Goal: Information Seeking & Learning: Find specific fact

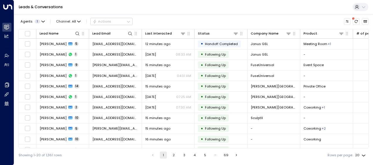
click at [83, 158] on div "Showing 1-20 of 1,361 rows 1 2 3 4 5 … 69 Rows per page: 20 **" at bounding box center [193, 155] width 350 height 13
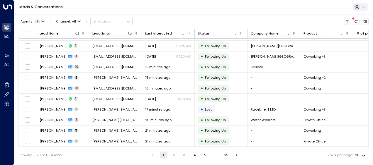
scroll to position [102, 0]
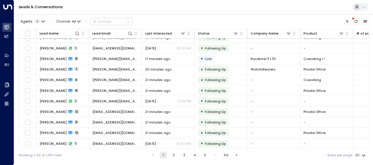
click at [173, 155] on button "2" at bounding box center [173, 155] width 7 height 7
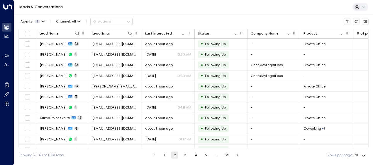
scroll to position [102, 0]
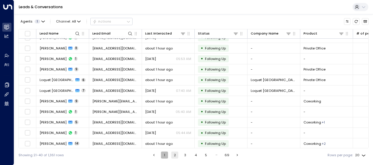
click at [164, 154] on button "1" at bounding box center [164, 155] width 7 height 7
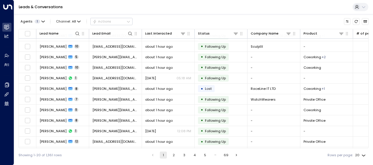
scroll to position [102, 0]
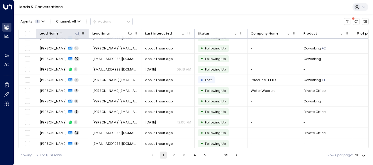
click at [76, 32] on icon at bounding box center [77, 34] width 4 height 4
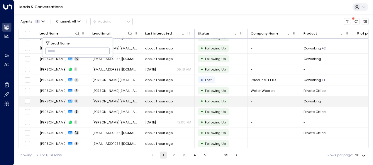
type input "**********"
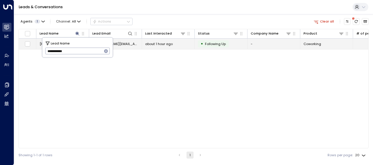
click at [157, 45] on span "about 1 hour ago" at bounding box center [159, 44] width 28 height 5
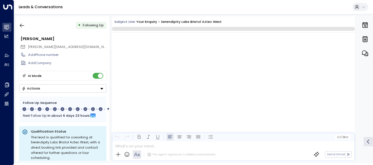
scroll to position [2808, 0]
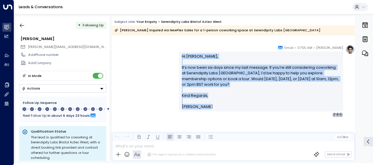
drag, startPoint x: 180, startPoint y: 56, endPoint x: 237, endPoint y: 122, distance: 87.3
click at [237, 122] on div "Olivia Smith • 07:55 AM • Email Hi Chloe, It’s now been six days since my last …" at bounding box center [233, 104] width 243 height 119
copy div "Hi Chloe, It’s now been six days since my last message. If you’re still conside…"
click at [22, 24] on icon "button" at bounding box center [22, 26] width 6 height 6
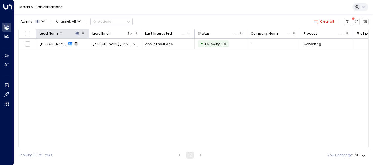
click at [76, 32] on icon at bounding box center [77, 33] width 5 height 5
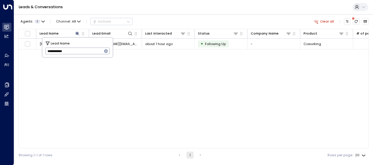
drag, startPoint x: 47, startPoint y: 49, endPoint x: 84, endPoint y: 46, distance: 37.6
click at [84, 46] on div "**********" at bounding box center [77, 48] width 70 height 20
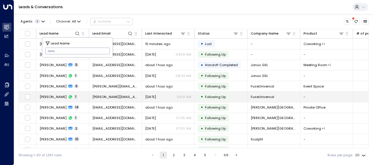
type input "**********"
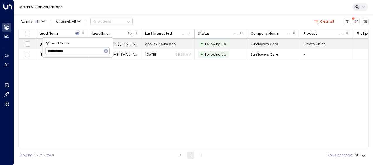
click at [159, 43] on span "about 2 hours ago" at bounding box center [160, 44] width 30 height 5
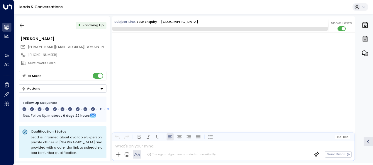
scroll to position [2667, 0]
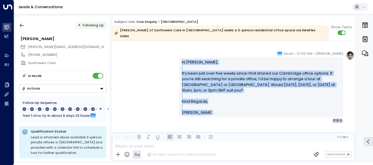
drag, startPoint x: 180, startPoint y: 55, endPoint x: 207, endPoint y: 112, distance: 62.8
click at [207, 112] on div "Olivia Smith • 07:00 AM • Email Hi Lucy, It’s been just over five weeks since I…" at bounding box center [261, 87] width 164 height 72
drag, startPoint x: 207, startPoint y: 112, endPoint x: 193, endPoint y: 71, distance: 43.2
click at [193, 71] on p "Hi Lucy, It’s been just over five weeks since I first shared our Cambridge offi…" at bounding box center [261, 78] width 158 height 39
drag, startPoint x: 184, startPoint y: 72, endPoint x: 190, endPoint y: 80, distance: 10.0
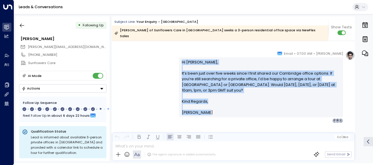
copy div "Hi Lucy, It’s been just over five weeks since I first shared our Cambridge offi…"
click at [23, 24] on icon "button" at bounding box center [22, 26] width 6 height 6
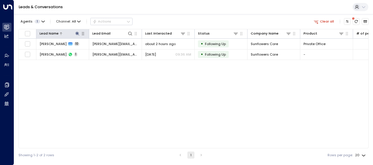
click at [77, 32] on icon at bounding box center [77, 33] width 5 height 5
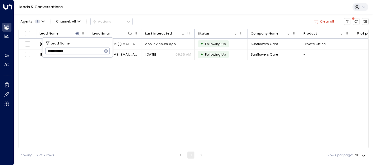
drag, startPoint x: 48, startPoint y: 50, endPoint x: 79, endPoint y: 53, distance: 30.9
click at [79, 53] on input "**********" at bounding box center [73, 51] width 57 height 10
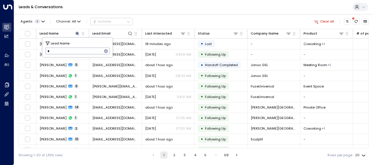
type input "**********"
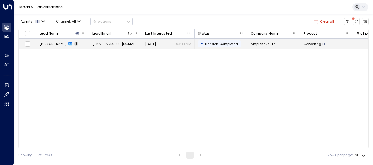
click at [126, 45] on span "hello@amplehaus.com" at bounding box center [115, 44] width 46 height 5
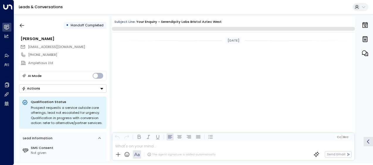
scroll to position [713, 0]
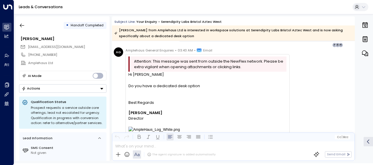
scroll to position [245, 0]
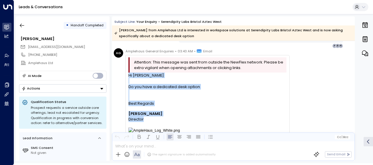
drag, startPoint x: 129, startPoint y: 76, endPoint x: 155, endPoint y: 120, distance: 51.8
drag, startPoint x: 155, startPoint y: 120, endPoint x: 133, endPoint y: 102, distance: 28.3
copy div "Hi Olivia Do you have a dedicated desk option Best Regards Alaina Shamlin Direc…"
click at [21, 24] on icon "button" at bounding box center [22, 26] width 4 height 4
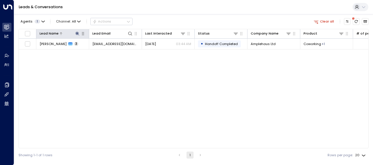
click at [76, 32] on icon at bounding box center [77, 33] width 5 height 5
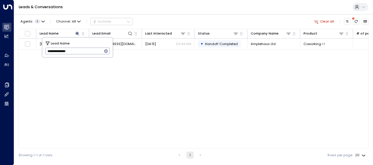
drag, startPoint x: 47, startPoint y: 51, endPoint x: 82, endPoint y: 52, distance: 34.3
click at [82, 52] on input "**********" at bounding box center [73, 51] width 57 height 10
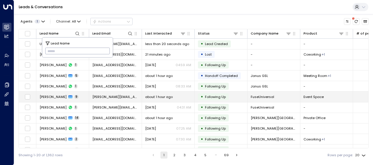
type input "**********"
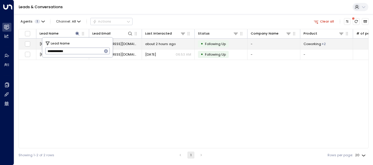
click at [149, 45] on span "about 2 hours ago" at bounding box center [160, 44] width 30 height 5
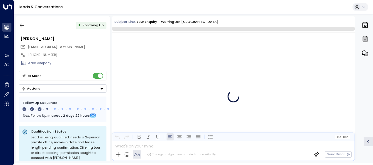
scroll to position [455, 0]
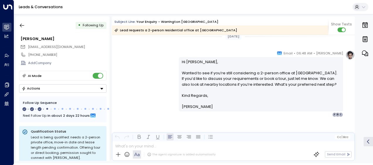
click at [126, 85] on div "Olivia Smith • 06:48 AM • Email Hi Daniel, Wanted to see if you’re still consid…" at bounding box center [233, 83] width 243 height 67
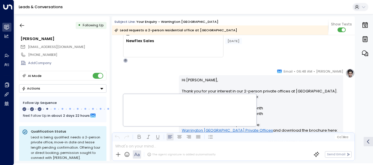
scroll to position [0, 0]
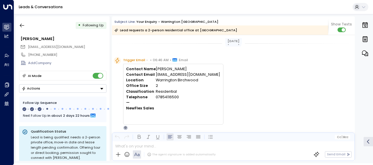
click at [230, 69] on div "Trigger Email • • 06:46 AM • Email Contact Name Daniel Rourke Contact Email inf…" at bounding box center [234, 93] width 241 height 73
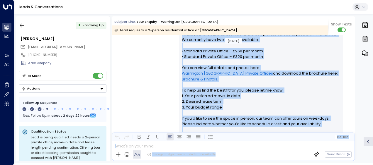
scroll to position [125, 0]
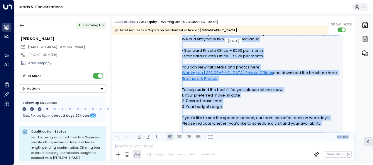
drag, startPoint x: 181, startPoint y: 64, endPoint x: 224, endPoint y: 155, distance: 99.9
click at [224, 155] on div "Subject Line: Your enquiry - Warrington Birchwood Lead requests a 2-person resi…" at bounding box center [233, 88] width 243 height 145
drag, startPoint x: 224, startPoint y: 155, endPoint x: 195, endPoint y: 114, distance: 50.2
copy div "Hi Daniel, Thank you for your interest in our 2-person private offices at Warri…"
click at [144, 88] on div "Olivia Smith • 06:48 AM • Email Hi Daniel, Thank you for your interest in our 2…" at bounding box center [233, 106] width 243 height 190
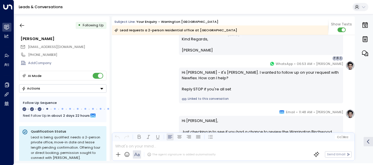
scroll to position [277, 0]
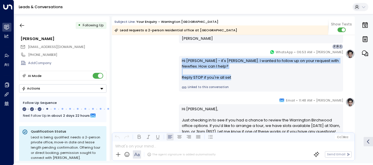
drag, startPoint x: 179, startPoint y: 59, endPoint x: 232, endPoint y: 84, distance: 58.2
click at [232, 84] on div "Hi Daniel - it's Olivia Smith. I wanted to follow up on your request with Newfl…" at bounding box center [261, 74] width 164 height 36
drag, startPoint x: 232, startPoint y: 84, endPoint x: 208, endPoint y: 76, distance: 24.6
copy div "Hi Daniel - it's Olivia Smith. I wanted to follow up on your request with Newfl…"
